Goal: Communication & Community: Connect with others

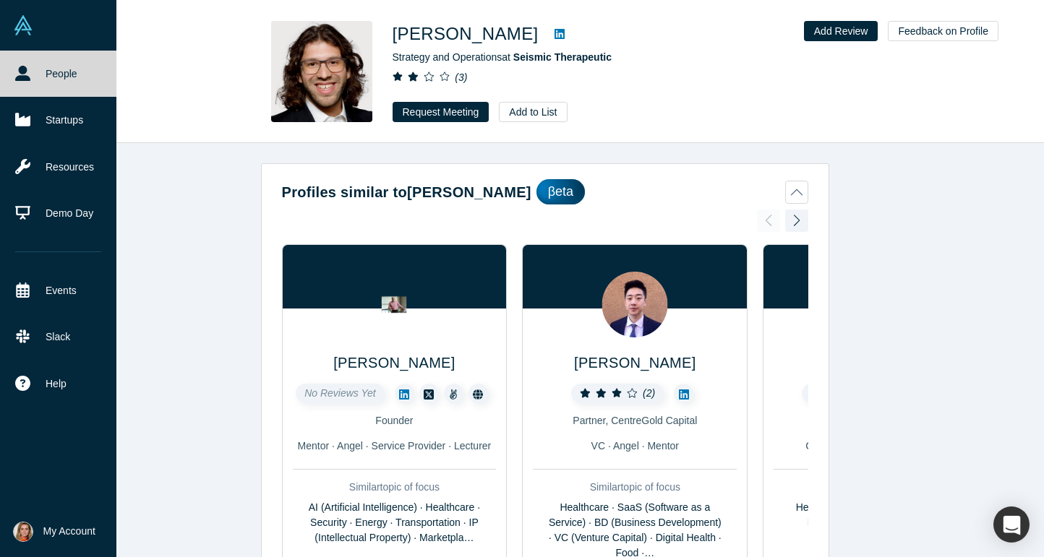
click at [53, 82] on link "People" at bounding box center [58, 74] width 116 height 46
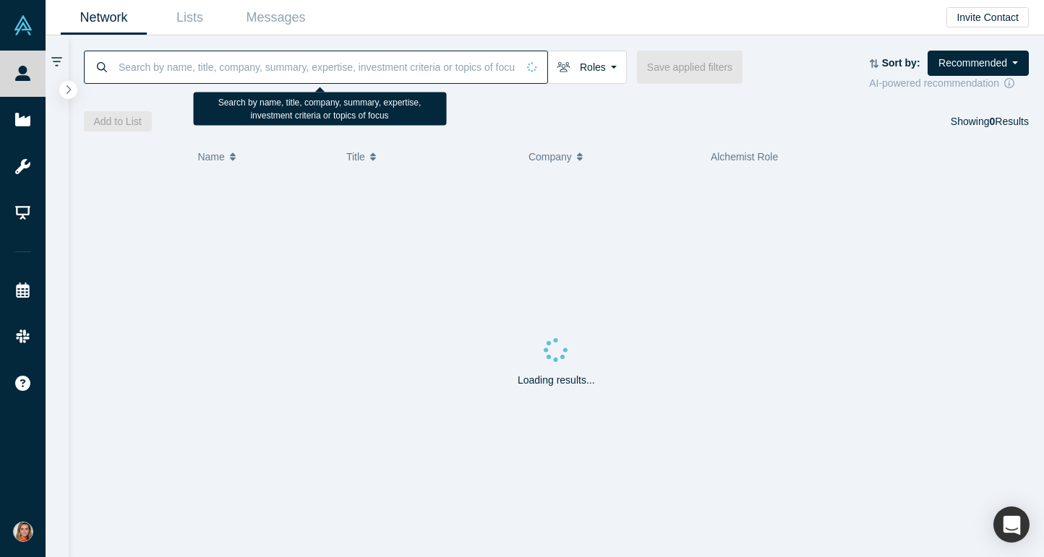
click at [239, 69] on input at bounding box center [317, 67] width 400 height 34
paste input "[PERSON_NAME]"
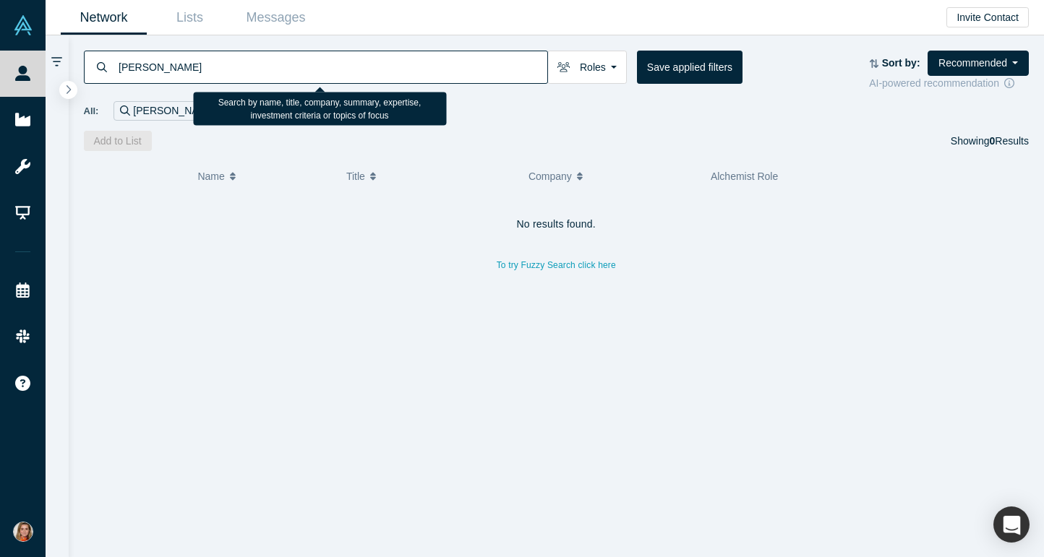
click at [241, 64] on input "[PERSON_NAME]" at bounding box center [332, 67] width 430 height 34
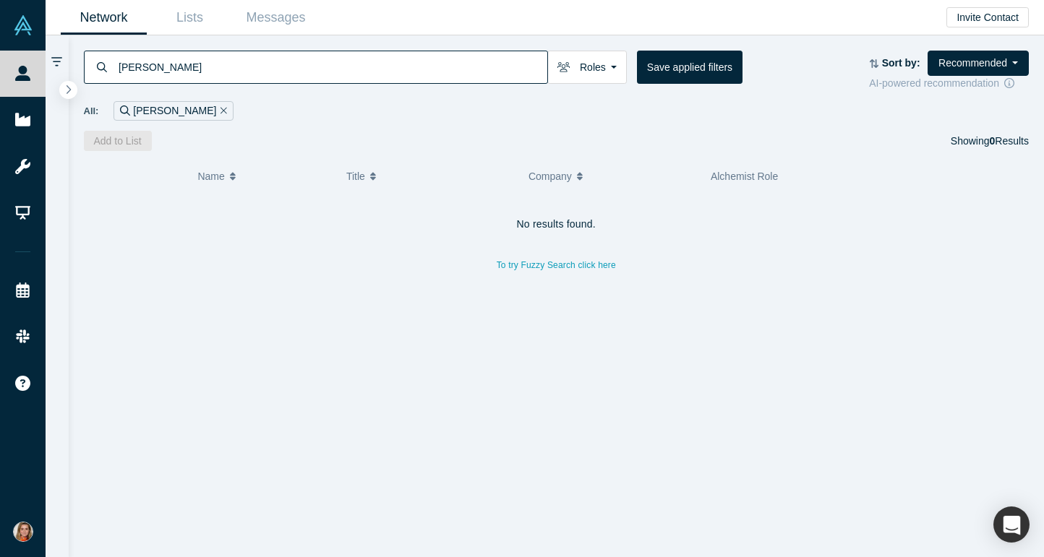
click at [332, 364] on div "No results found. To try Fuzzy Search click here" at bounding box center [556, 375] width 945 height 364
click at [194, 65] on input "[PERSON_NAME]" at bounding box center [332, 67] width 430 height 34
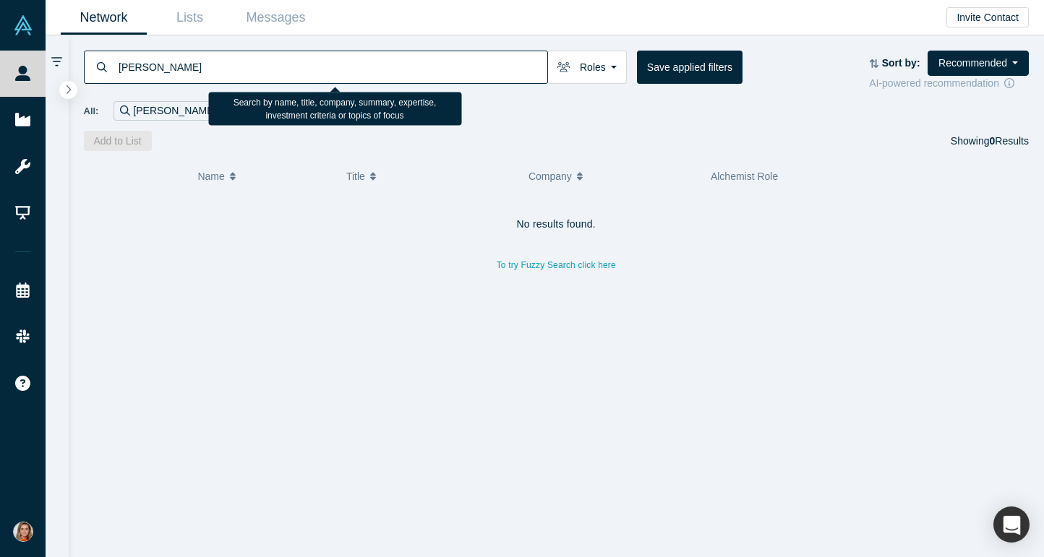
type input "[PERSON_NAME]"
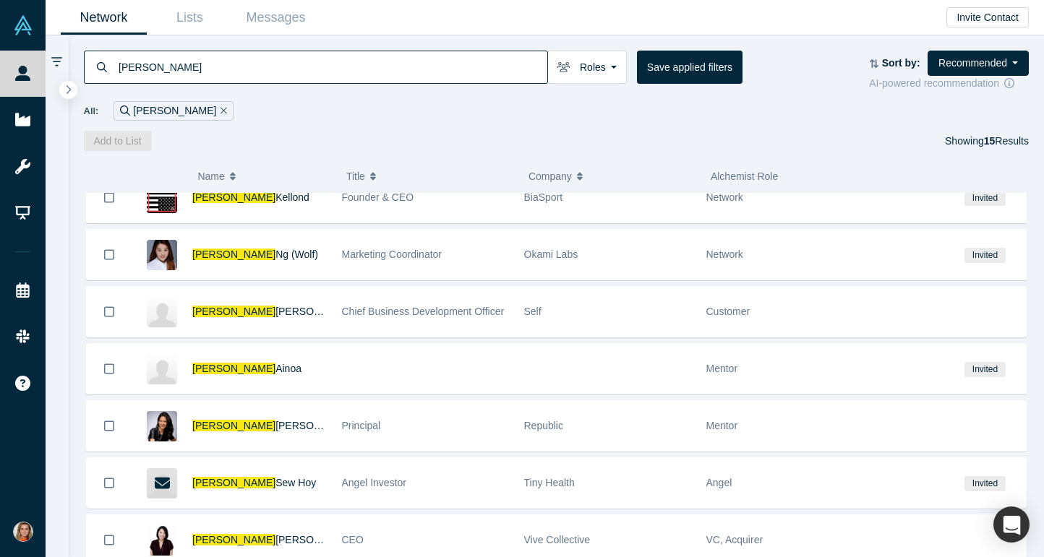
scroll to position [526, 0]
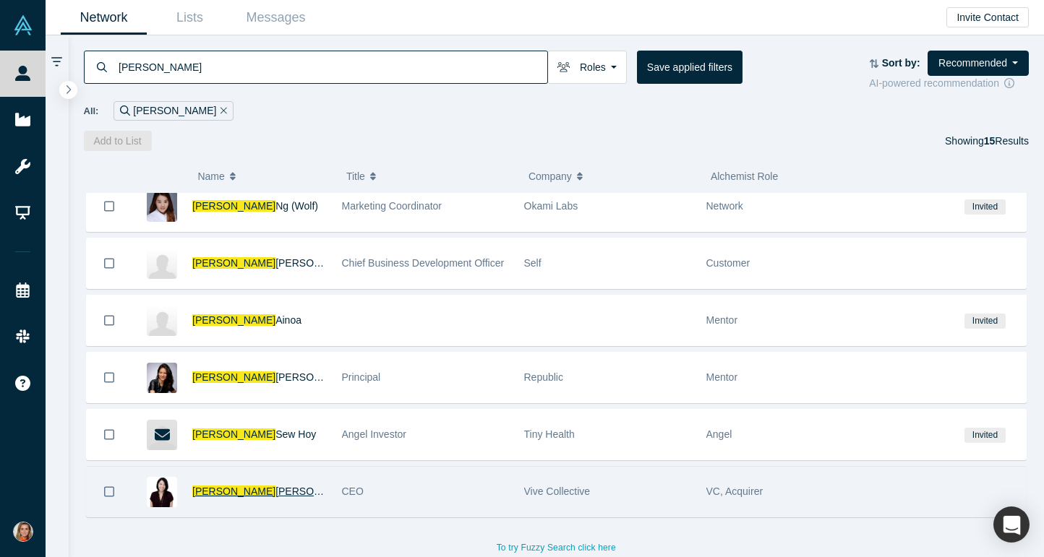
click at [210, 486] on span "[PERSON_NAME]" at bounding box center [233, 492] width 83 height 12
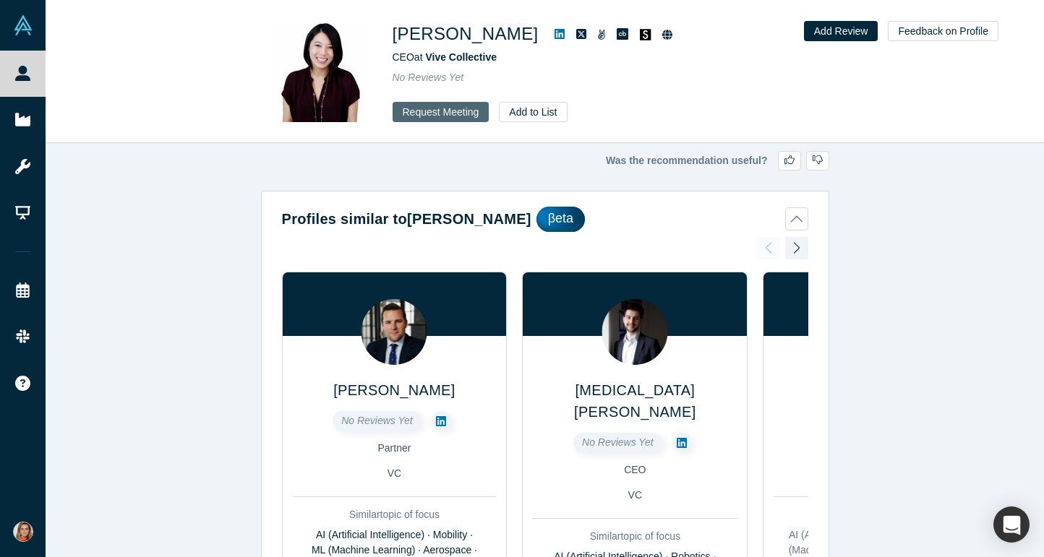
click at [455, 110] on button "Request Meeting" at bounding box center [440, 112] width 97 height 20
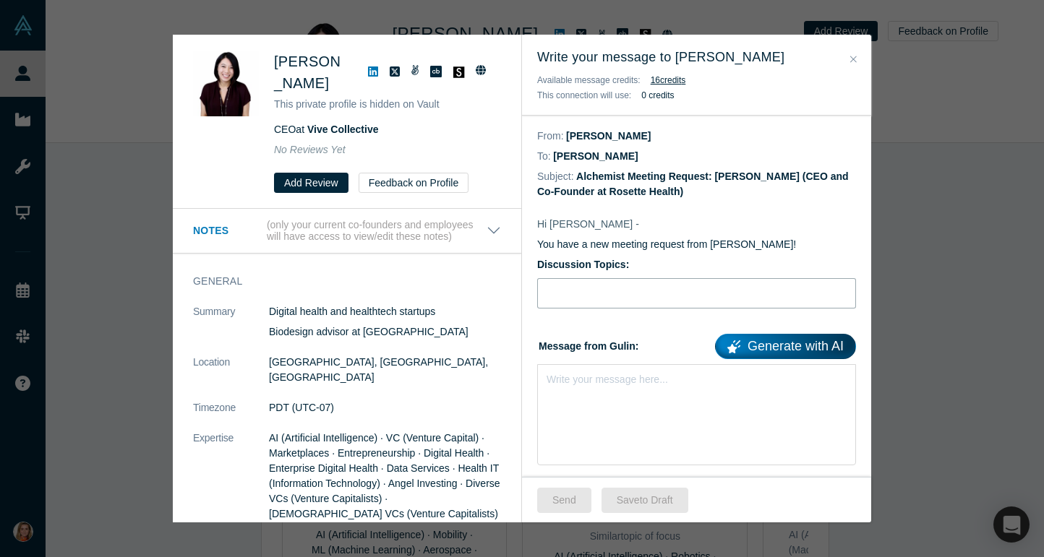
click at [582, 293] on input "Discussion Topics:" at bounding box center [696, 293] width 319 height 30
type input "AI+ healthcare"
click at [571, 293] on input "AI+ healthcare" at bounding box center [696, 293] width 319 height 30
drag, startPoint x: 618, startPoint y: 296, endPoint x: 477, endPoint y: 296, distance: 140.9
click at [477, 296] on div "Was the recommendation useful? Cheryl Cheng This private profile is hidden on V…" at bounding box center [522, 279] width 698 height 488
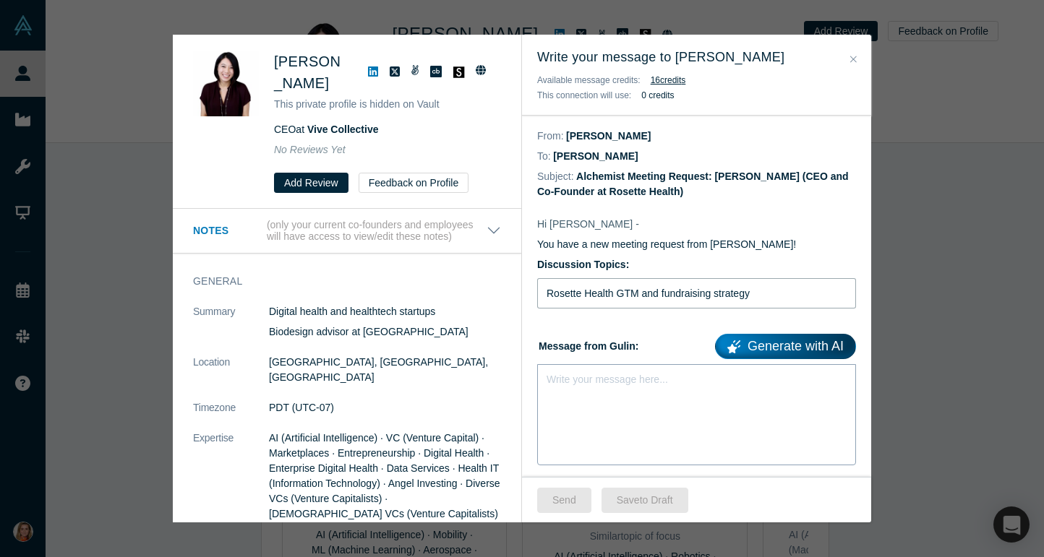
type input "Rosette Health GTM and fundraising strategy"
click at [595, 382] on div "rdw-editor" at bounding box center [696, 376] width 299 height 15
click at [644, 392] on div "Write your message here..." at bounding box center [696, 405] width 319 height 82
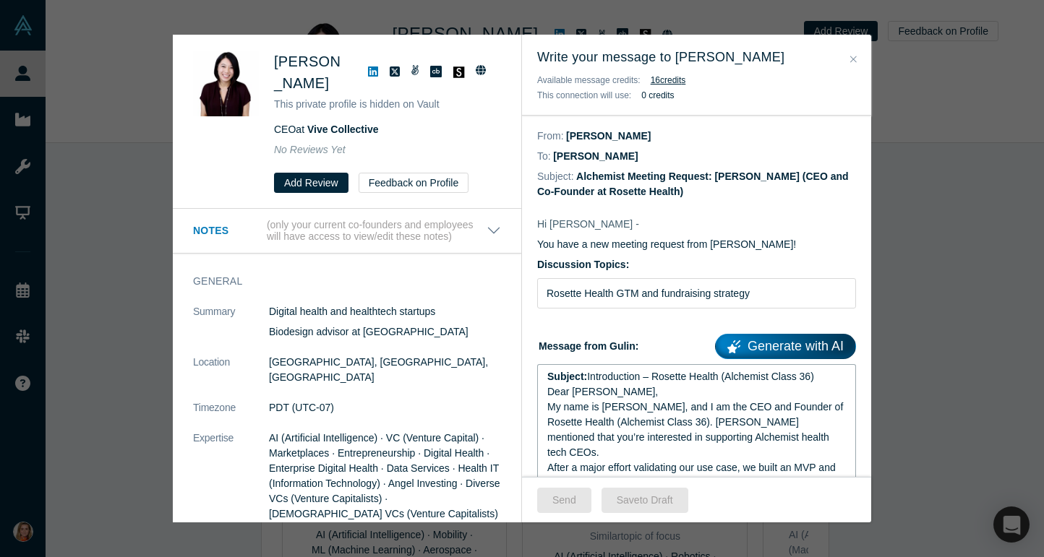
drag, startPoint x: 826, startPoint y: 374, endPoint x: 540, endPoint y: 366, distance: 286.3
click at [540, 366] on div "Subject: Introduction – Rosette Health (Alchemist Class 36) Dear Cheryl, My nam…" at bounding box center [696, 490] width 319 height 253
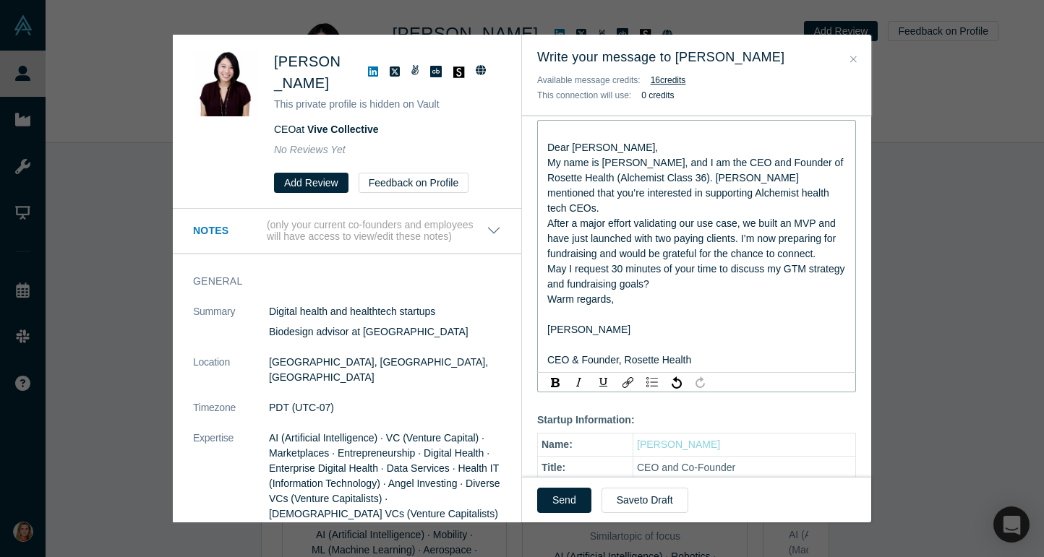
click at [656, 292] on div "Warm regards," at bounding box center [696, 299] width 299 height 15
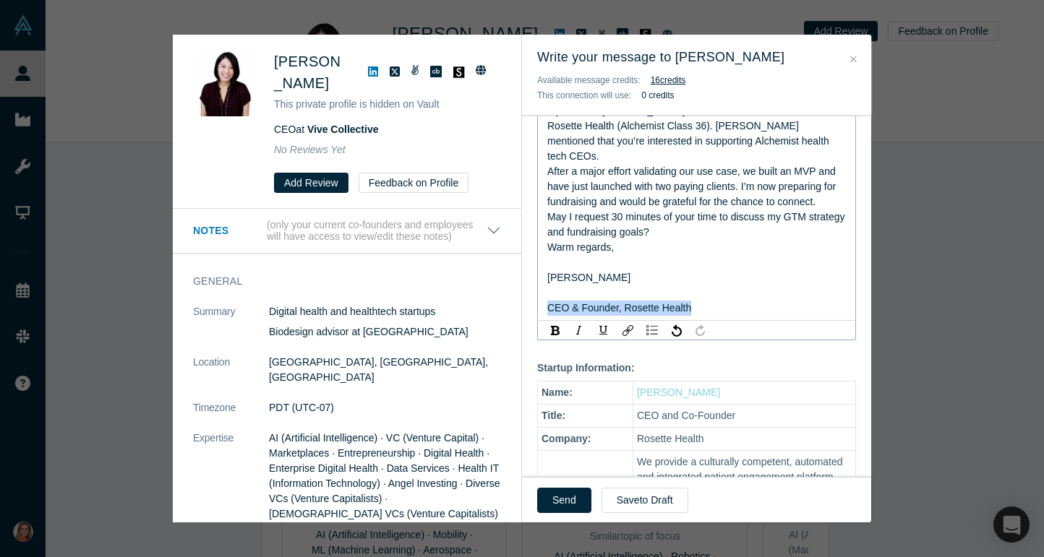
drag, startPoint x: 549, startPoint y: 289, endPoint x: 637, endPoint y: 384, distance: 130.4
click at [637, 384] on div "Hi Cheryl - You have a new meeting request from Gulin Yilmaz! Discussion Topics…" at bounding box center [696, 376] width 349 height 942
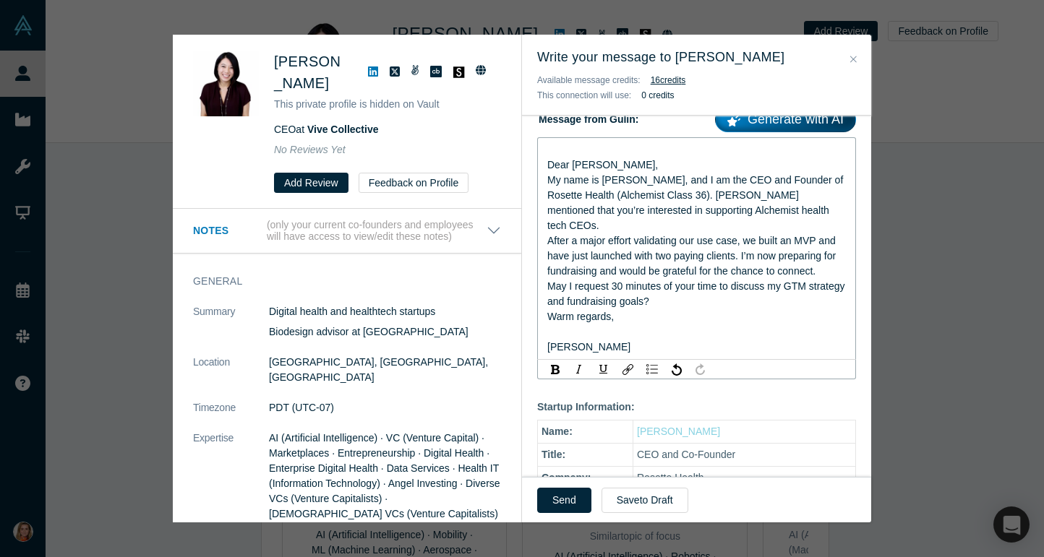
scroll to position [279, 0]
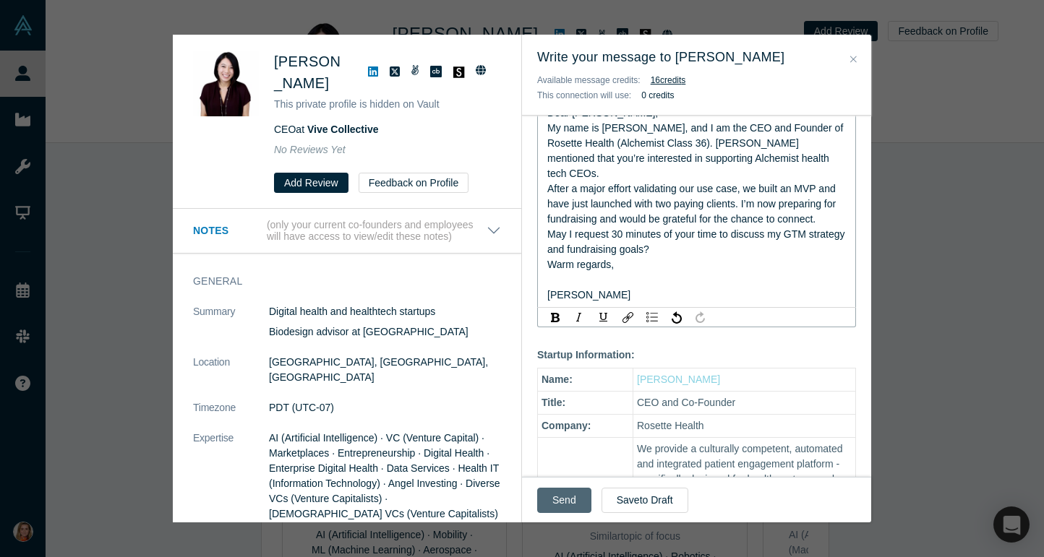
click at [560, 494] on button "Send" at bounding box center [564, 500] width 54 height 25
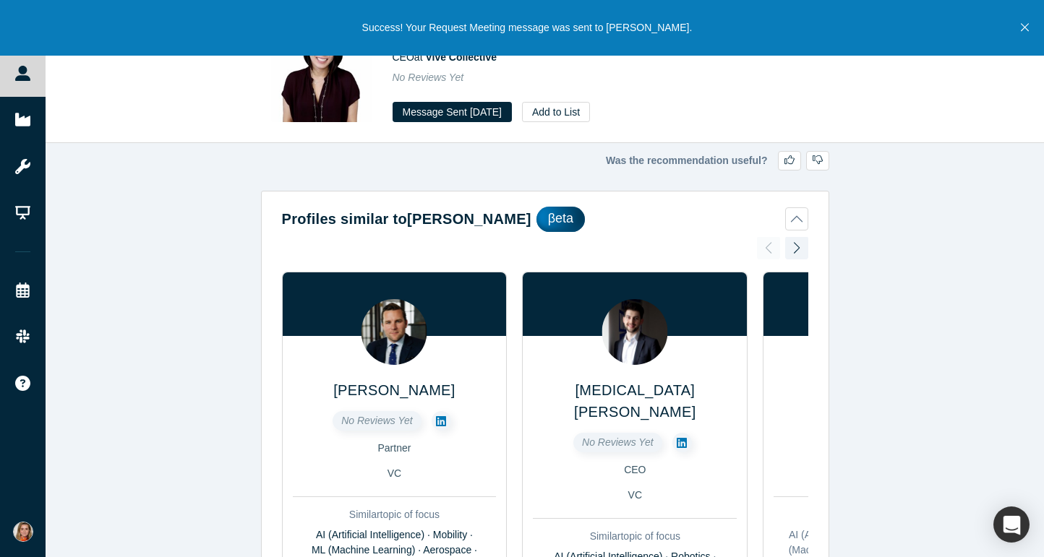
click at [867, 258] on div "Was the recommendation useful? Profiles similar to Cheryl Cheng βeta Reilly Bre…" at bounding box center [545, 350] width 998 height 414
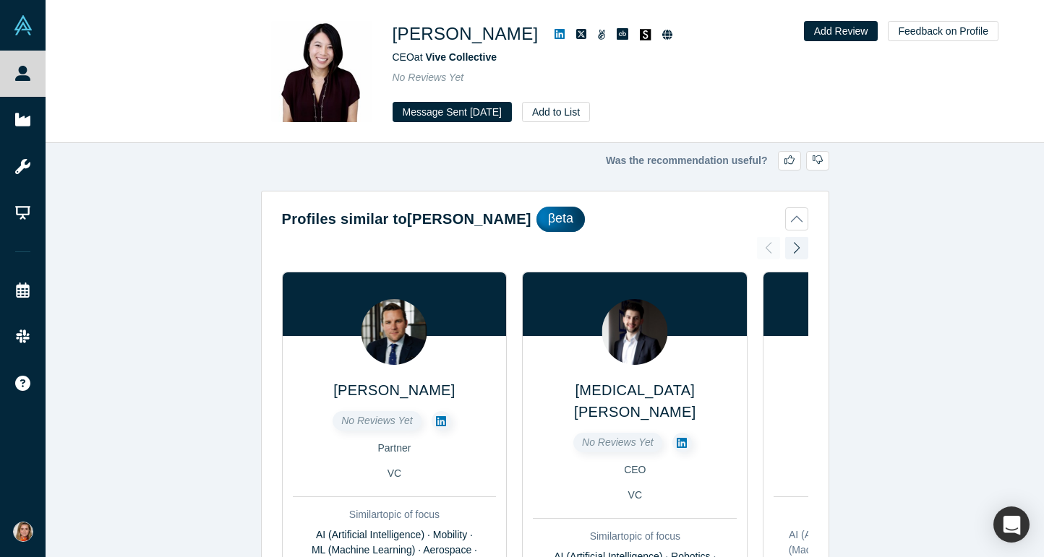
click at [554, 34] on icon at bounding box center [559, 34] width 10 height 12
click at [554, 38] on icon at bounding box center [559, 34] width 10 height 10
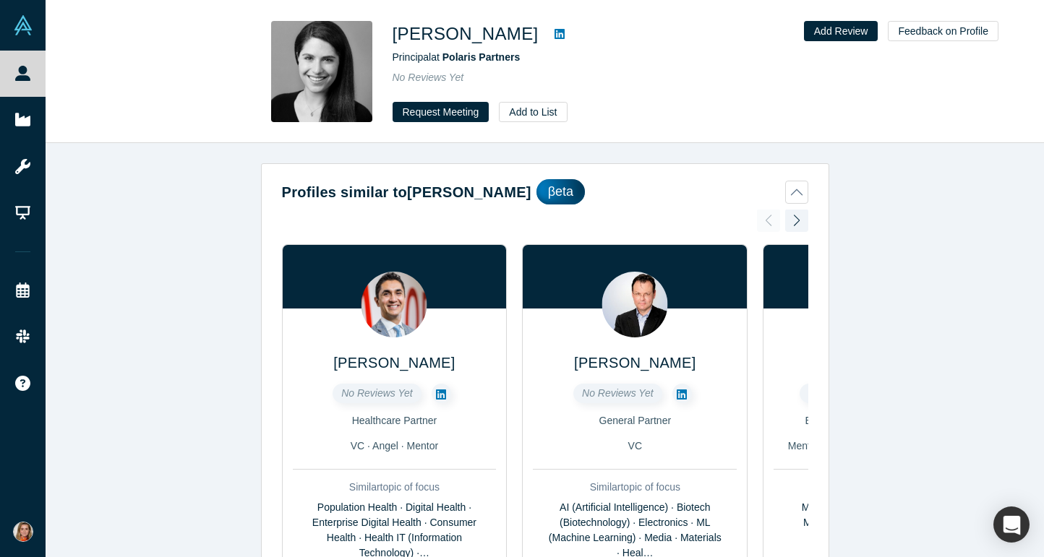
click at [554, 30] on icon at bounding box center [559, 34] width 10 height 10
